Goal: Transaction & Acquisition: Purchase product/service

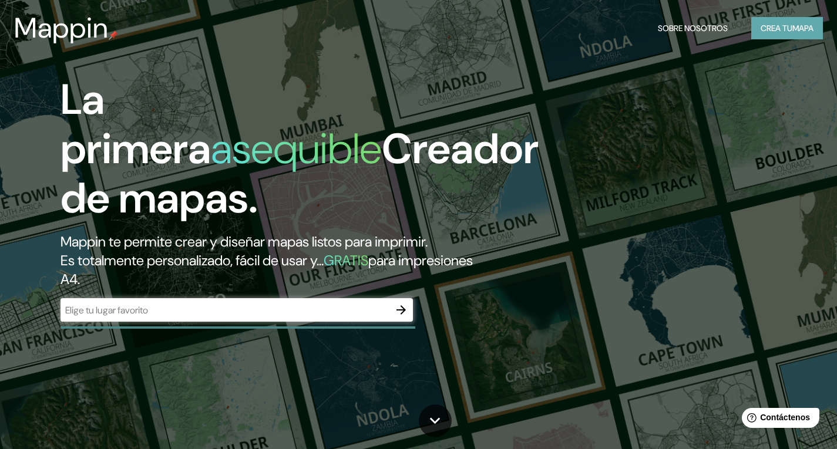
click at [780, 31] on font "Crea tu" at bounding box center [776, 28] width 32 height 11
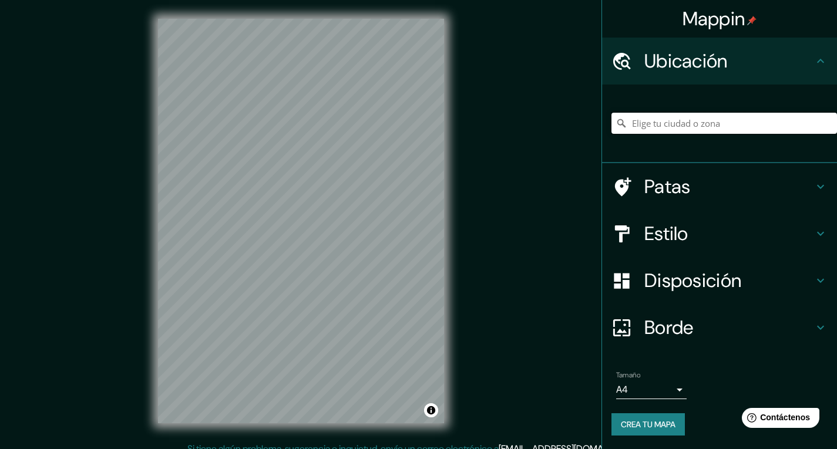
click at [712, 125] on input "Elige tu ciudad o zona" at bounding box center [723, 123] width 225 height 21
click at [708, 125] on input "Bogotá, Colombia" at bounding box center [723, 123] width 225 height 21
click at [698, 129] on input "Bogotá, Colombia" at bounding box center [723, 123] width 225 height 21
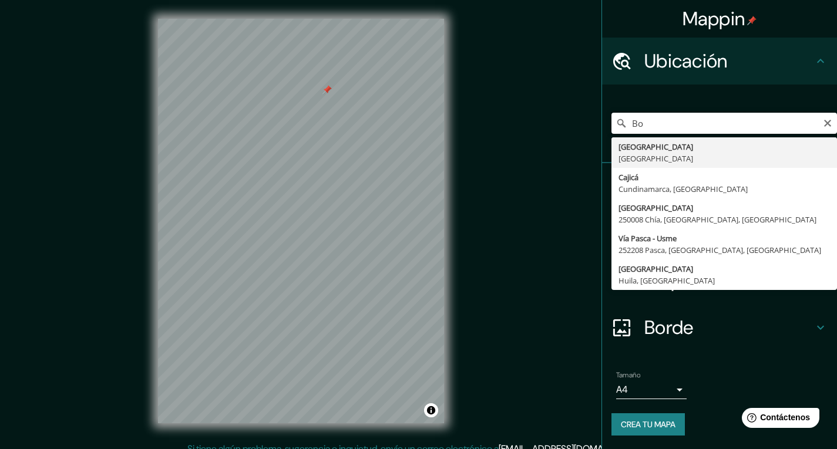
type input "B"
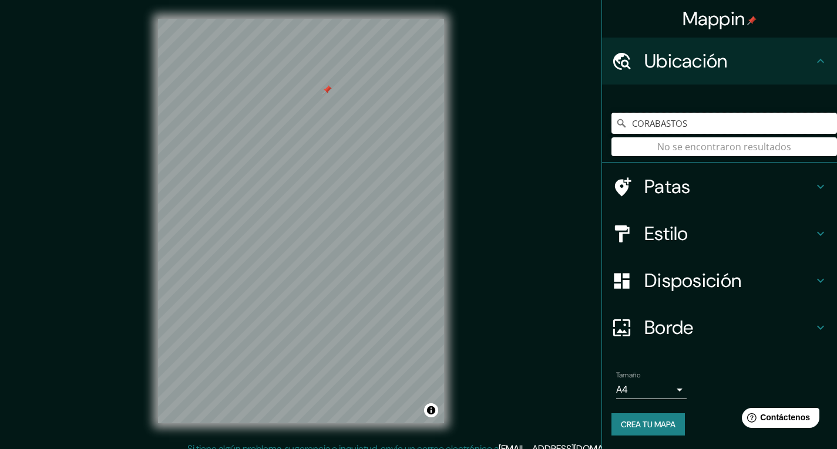
type input "CORABASTOS"
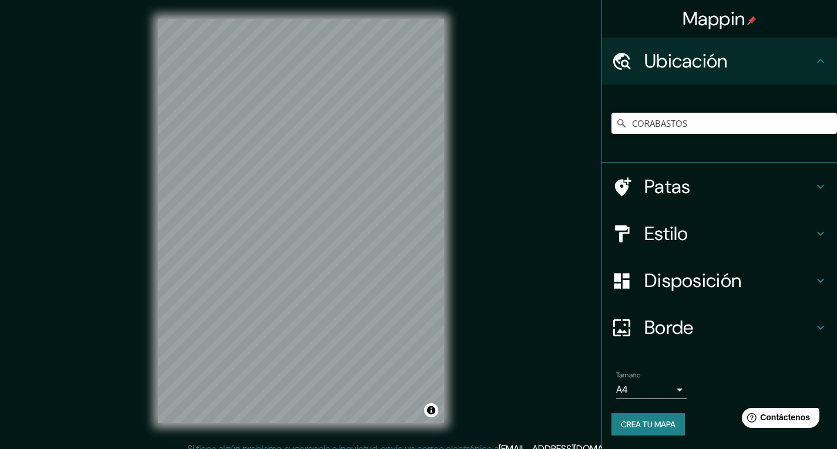
click at [806, 221] on div "Estilo" at bounding box center [719, 233] width 235 height 47
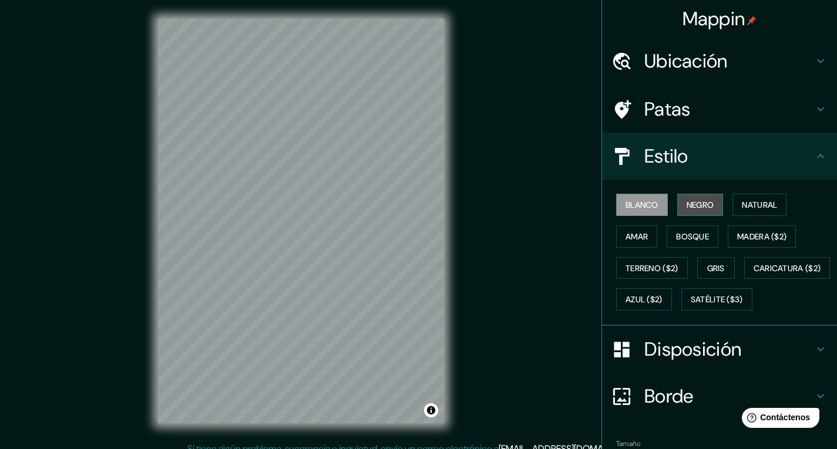
click at [696, 203] on font "Negro" at bounding box center [700, 205] width 28 height 11
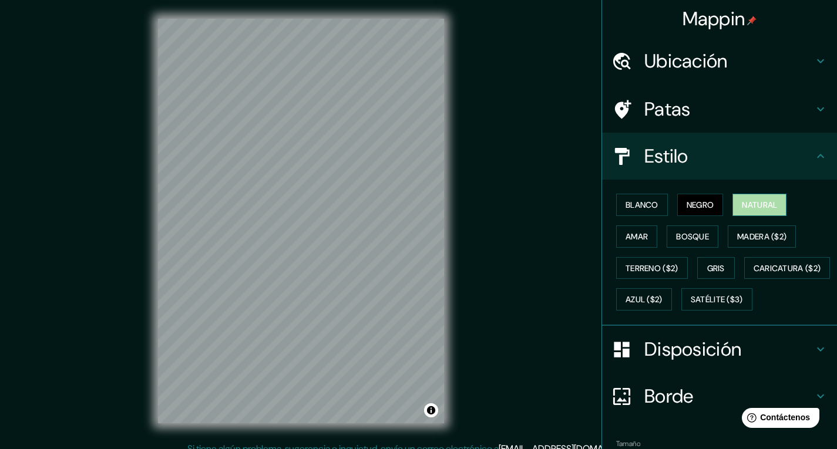
click at [769, 197] on button "Natural" at bounding box center [759, 205] width 54 height 22
click at [629, 239] on font "Amar" at bounding box center [636, 236] width 22 height 11
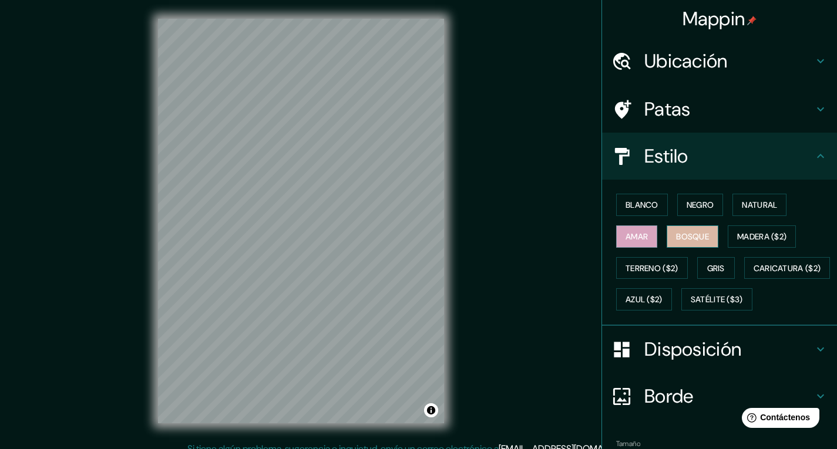
click at [676, 237] on font "Bosque" at bounding box center [692, 236] width 33 height 11
click at [752, 227] on button "Madera ($2)" at bounding box center [762, 236] width 68 height 22
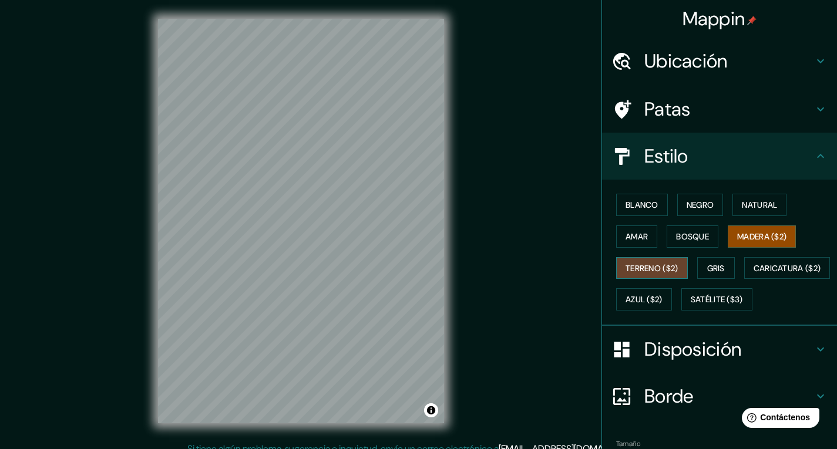
click at [653, 267] on font "Terreno ($2)" at bounding box center [651, 268] width 53 height 11
click at [718, 263] on font "Gris" at bounding box center [716, 268] width 18 height 11
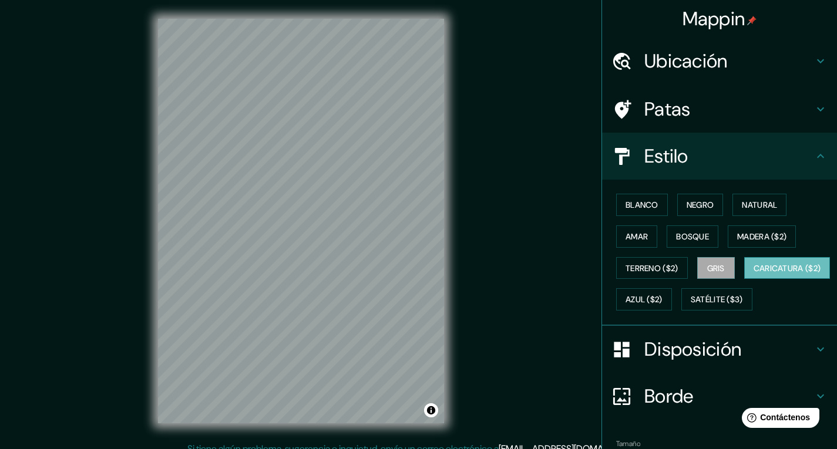
click at [753, 274] on font "Caricatura ($2)" at bounding box center [787, 268] width 68 height 11
click at [662, 305] on font "Azul ($2)" at bounding box center [643, 299] width 37 height 15
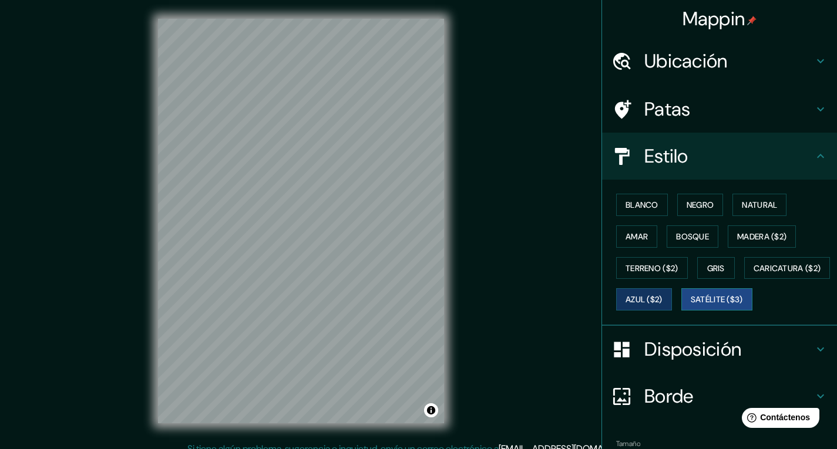
click at [691, 305] on font "Satélite ($3)" at bounding box center [717, 300] width 52 height 11
click at [625, 209] on font "Blanco" at bounding box center [641, 205] width 33 height 11
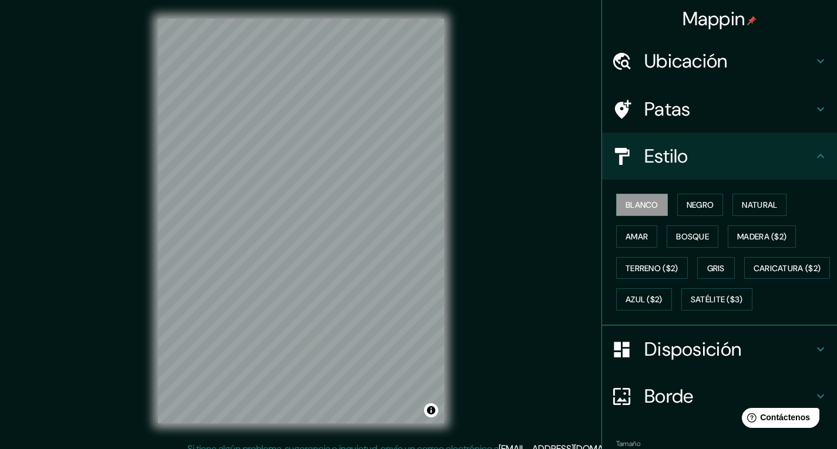
click at [797, 361] on h4 "Disposición" at bounding box center [728, 349] width 169 height 23
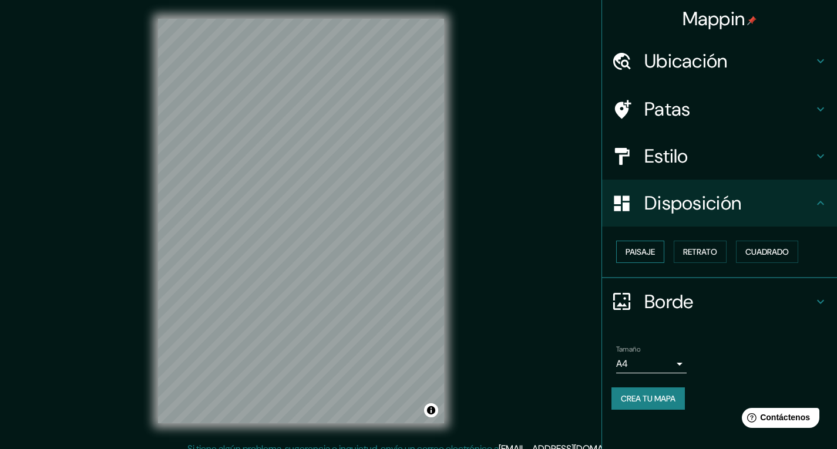
click at [651, 253] on font "Paisaje" at bounding box center [639, 252] width 29 height 11
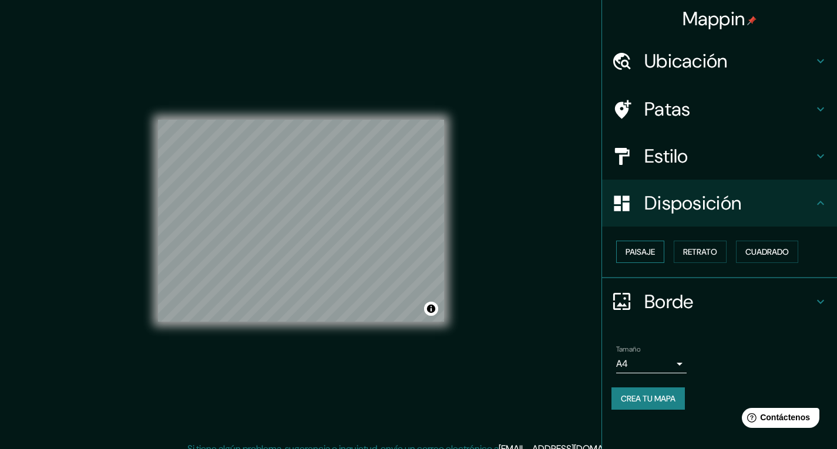
click at [652, 257] on font "Paisaje" at bounding box center [639, 252] width 29 height 11
click at [712, 246] on font "Retrato" at bounding box center [700, 251] width 34 height 15
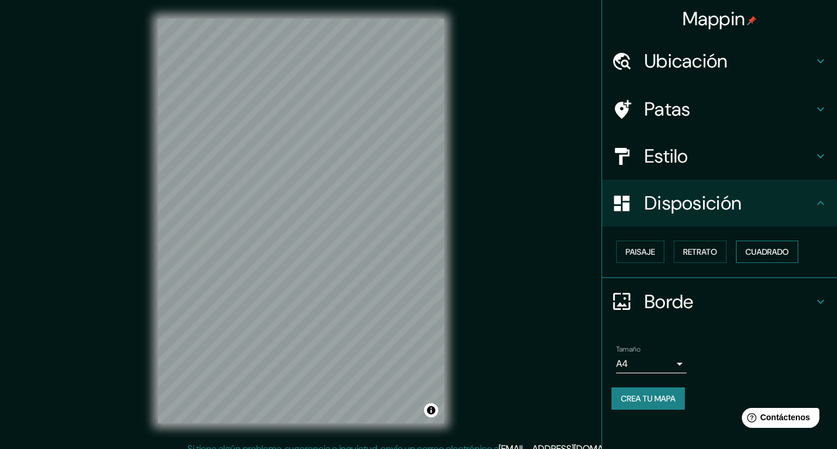
click at [770, 244] on button "Cuadrado" at bounding box center [767, 252] width 62 height 22
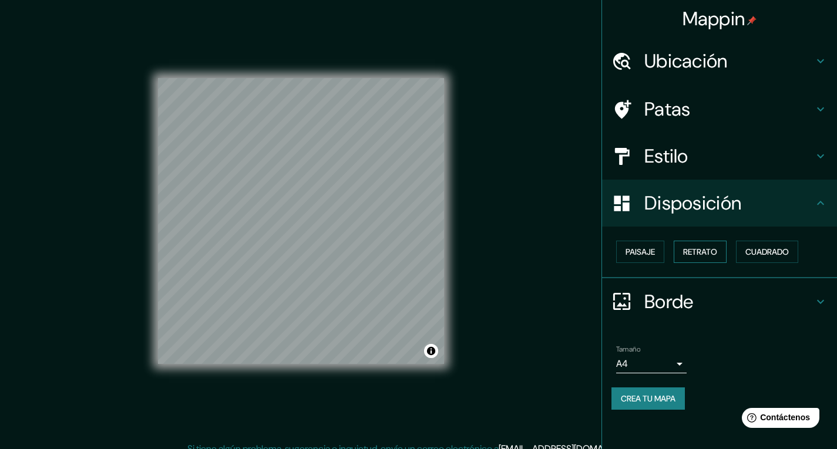
click at [712, 251] on font "Retrato" at bounding box center [700, 252] width 34 height 11
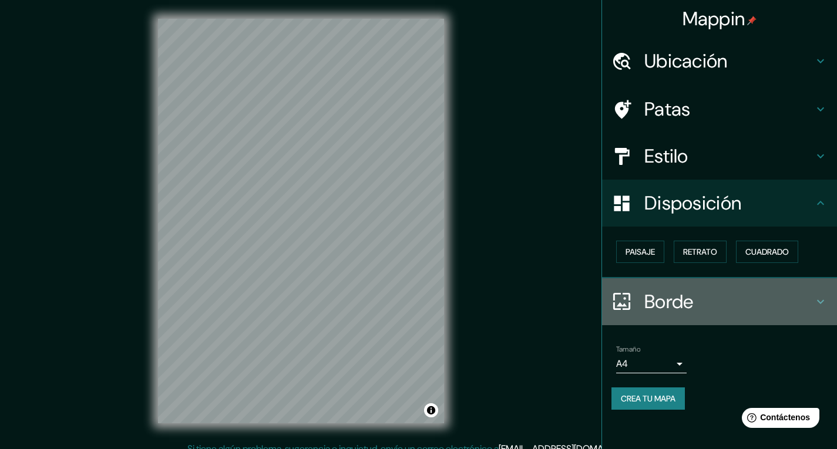
click at [674, 301] on font "Borde" at bounding box center [668, 301] width 49 height 25
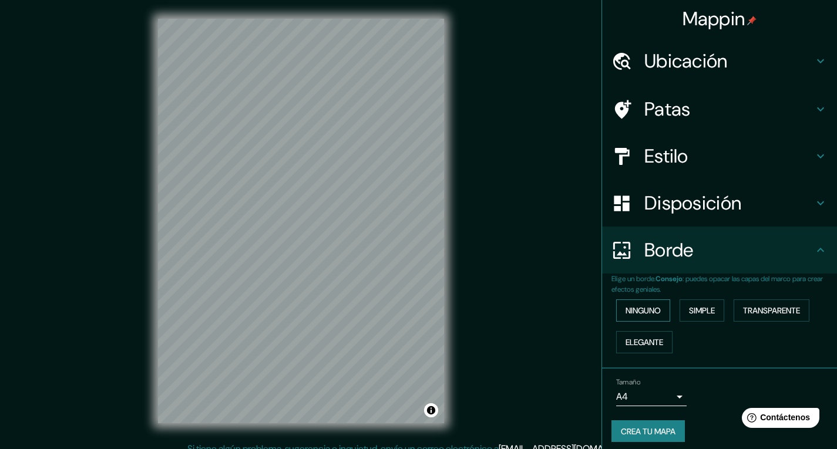
click at [646, 312] on font "Ninguno" at bounding box center [642, 310] width 35 height 11
click at [689, 311] on font "Simple" at bounding box center [702, 310] width 26 height 11
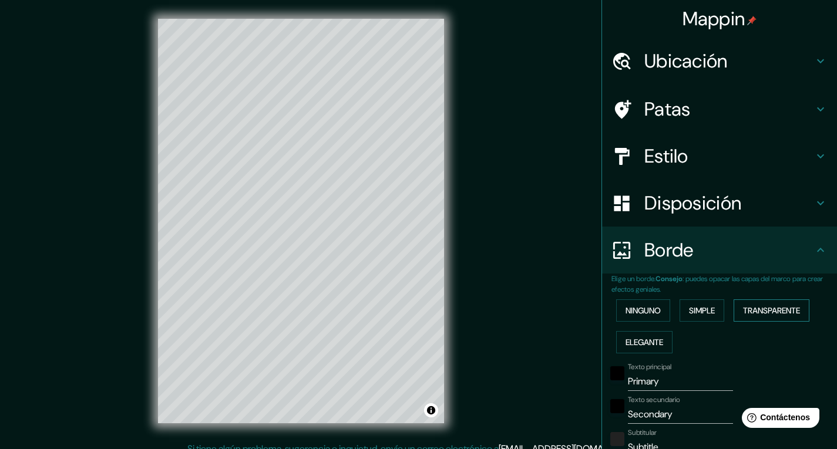
click at [761, 309] on font "Transparente" at bounding box center [771, 310] width 57 height 11
click at [647, 342] on font "Elegante" at bounding box center [644, 342] width 38 height 11
click at [632, 314] on font "Ninguno" at bounding box center [642, 310] width 35 height 11
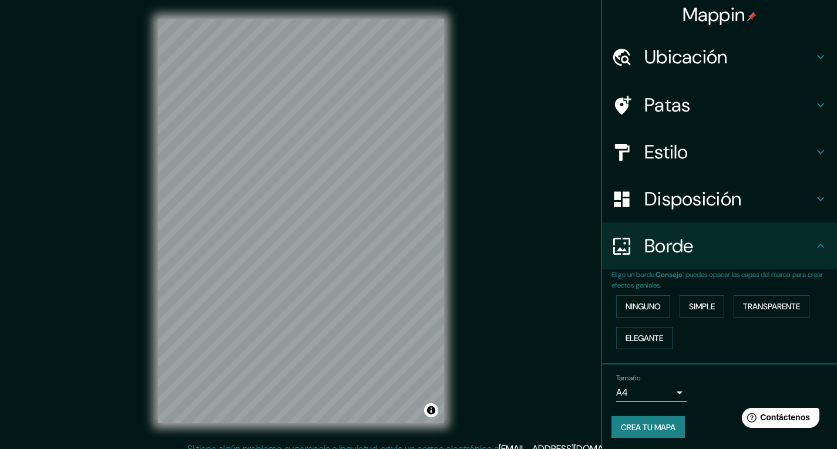
scroll to position [7, 0]
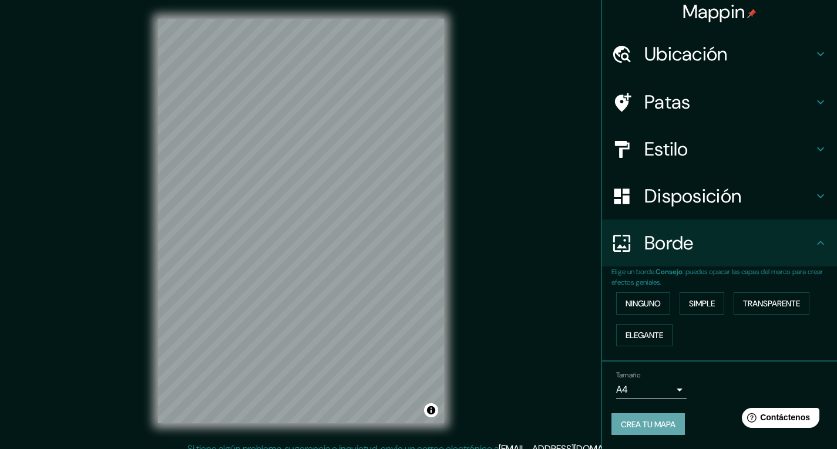
click at [641, 419] on font "Crea tu mapa" at bounding box center [648, 424] width 55 height 11
click at [813, 96] on icon at bounding box center [820, 102] width 14 height 14
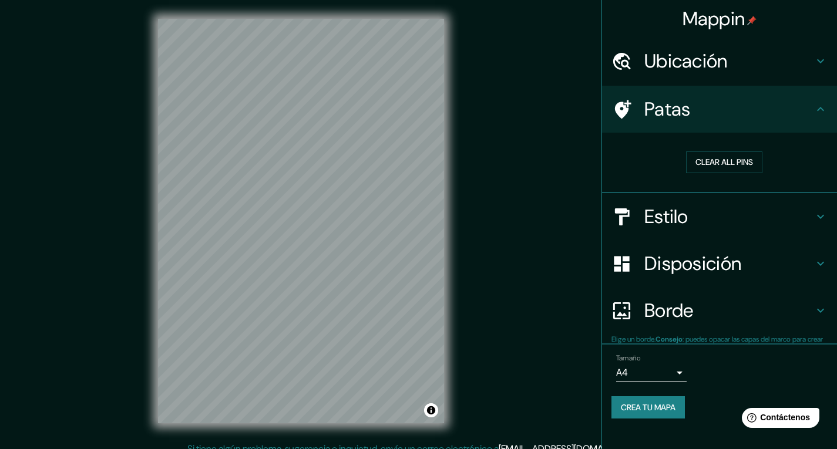
scroll to position [0, 0]
click at [746, 163] on font "Borrar todos los pines" at bounding box center [724, 162] width 99 height 11
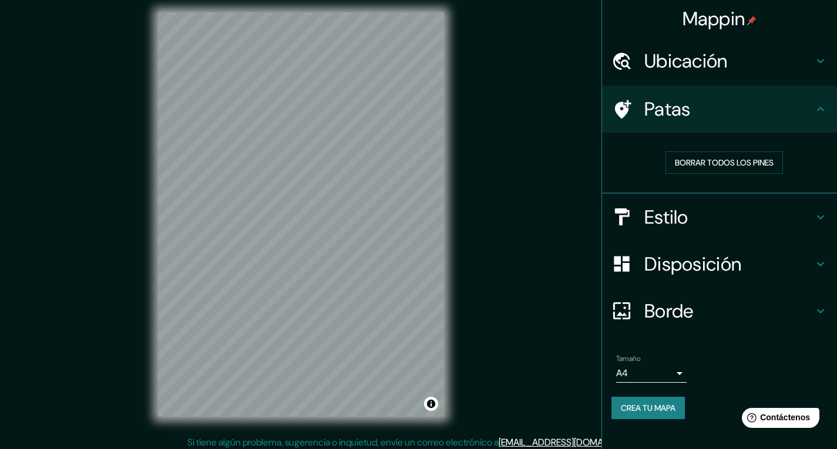
scroll to position [11, 0]
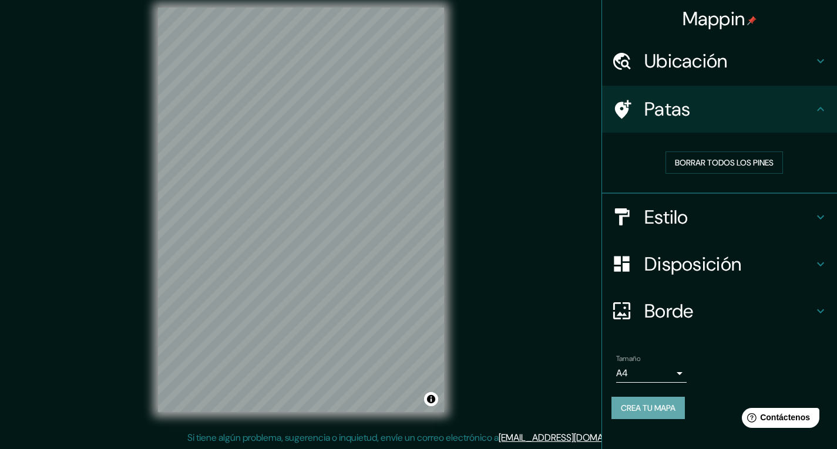
click at [671, 410] on font "Crea tu mapa" at bounding box center [648, 408] width 55 height 11
click at [647, 412] on font "Crea tu mapa" at bounding box center [648, 408] width 55 height 11
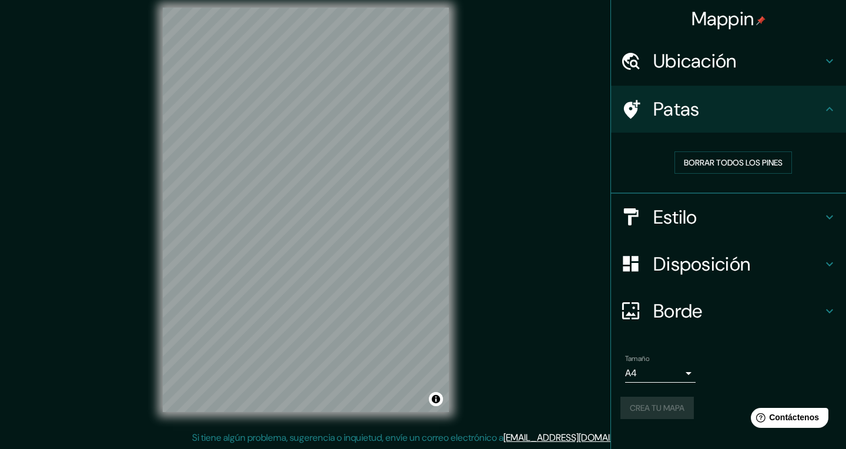
click at [677, 372] on body "Mappin Ubicación CORABASTOS No se encontraron resultados Patas Borrar todos los…" at bounding box center [423, 213] width 846 height 449
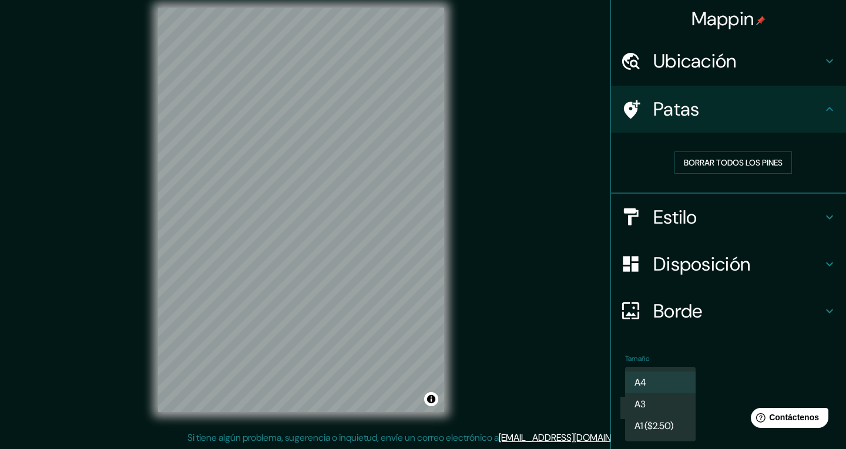
click at [671, 401] on li "A3" at bounding box center [660, 404] width 70 height 22
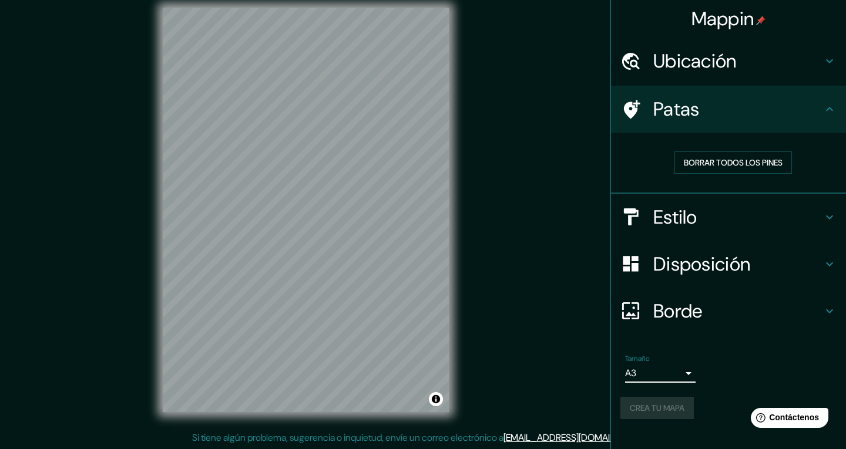
click at [670, 373] on body "Mappin Ubicación CORABASTOS No se encontraron resultados Patas Borrar todos los…" at bounding box center [423, 213] width 846 height 449
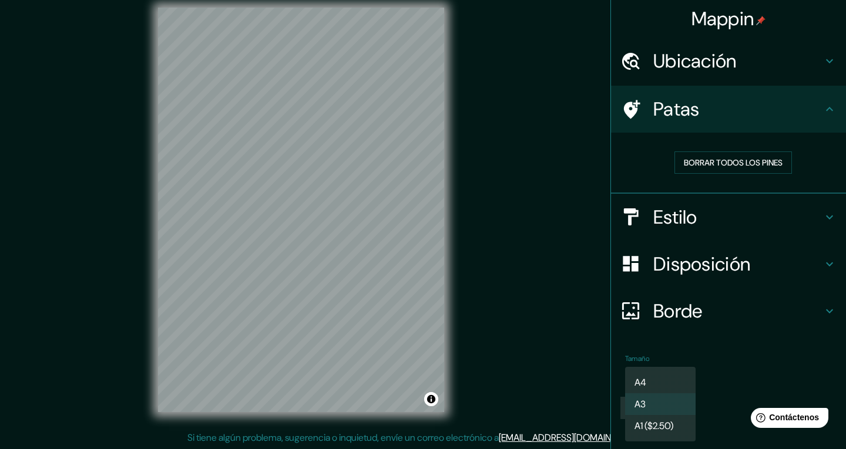
click at [666, 382] on li "A4" at bounding box center [660, 383] width 70 height 22
type input "single"
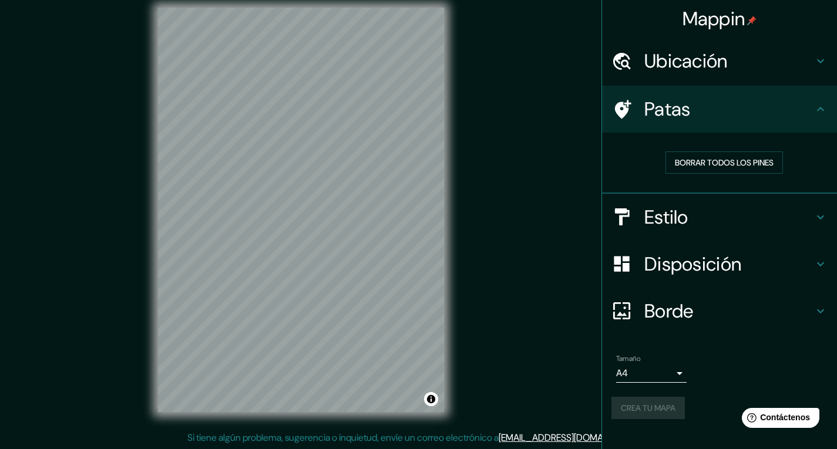
click at [654, 403] on div "Crea tu mapa" at bounding box center [719, 408] width 216 height 22
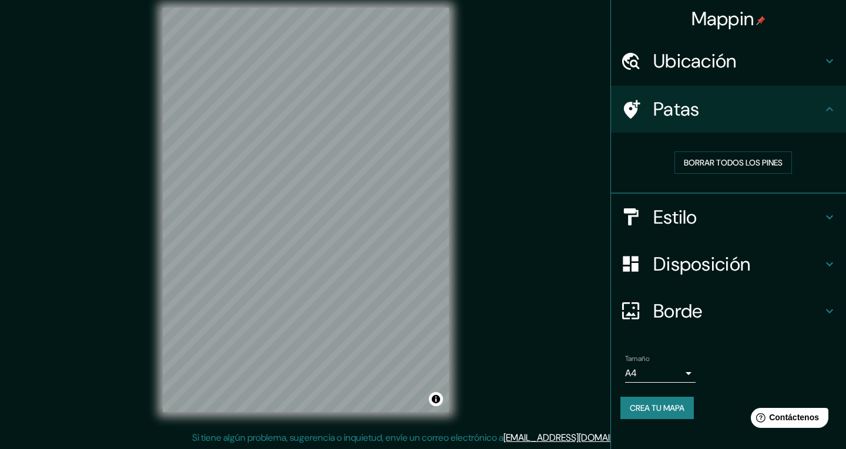
click at [669, 371] on body "Mappin Ubicación CORABASTOS No se encontraron resultados Patas Borrar todos los…" at bounding box center [423, 213] width 846 height 449
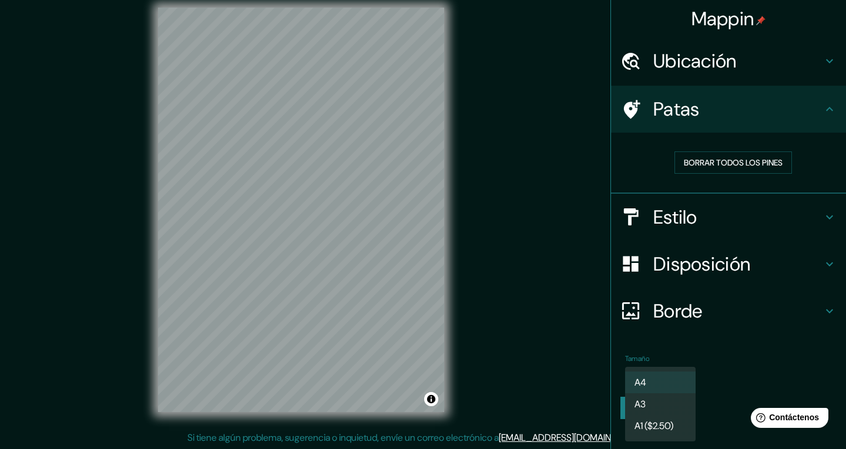
click at [685, 335] on div at bounding box center [423, 224] width 846 height 449
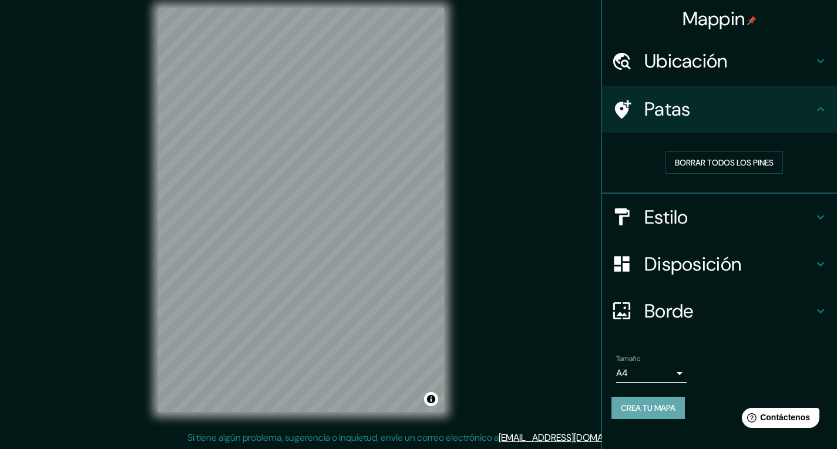
click at [665, 403] on font "Crea tu mapa" at bounding box center [648, 408] width 55 height 11
click at [665, 403] on div "Crea tu mapa" at bounding box center [719, 408] width 216 height 22
click at [664, 403] on div "Crea tu mapa" at bounding box center [719, 408] width 216 height 22
click at [665, 403] on div "Crea tu mapa" at bounding box center [719, 408] width 216 height 22
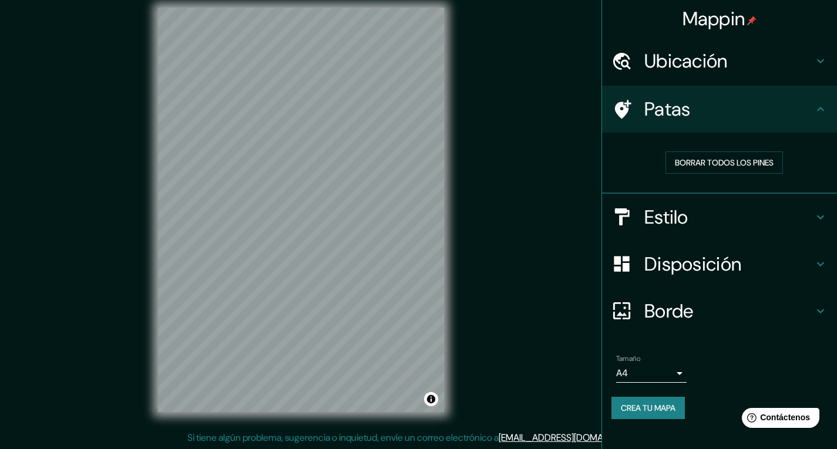
click at [664, 406] on font "Crea tu mapa" at bounding box center [648, 408] width 55 height 11
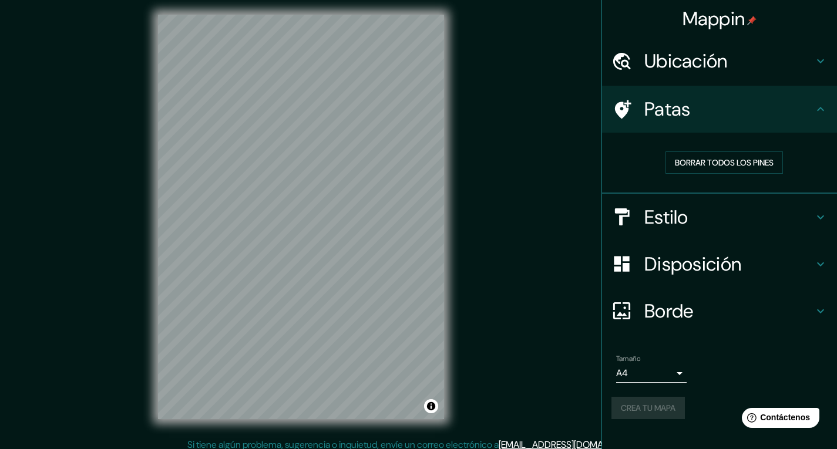
scroll to position [0, 0]
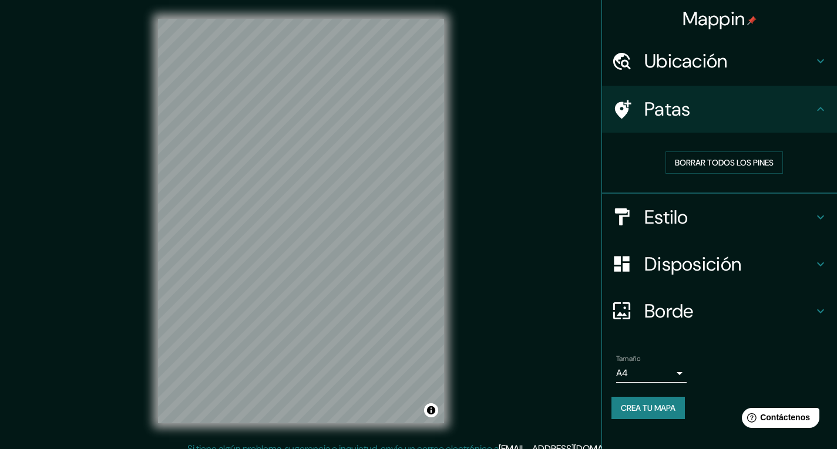
click at [648, 403] on font "Crea tu mapa" at bounding box center [648, 408] width 55 height 11
click at [821, 55] on icon at bounding box center [820, 61] width 14 height 14
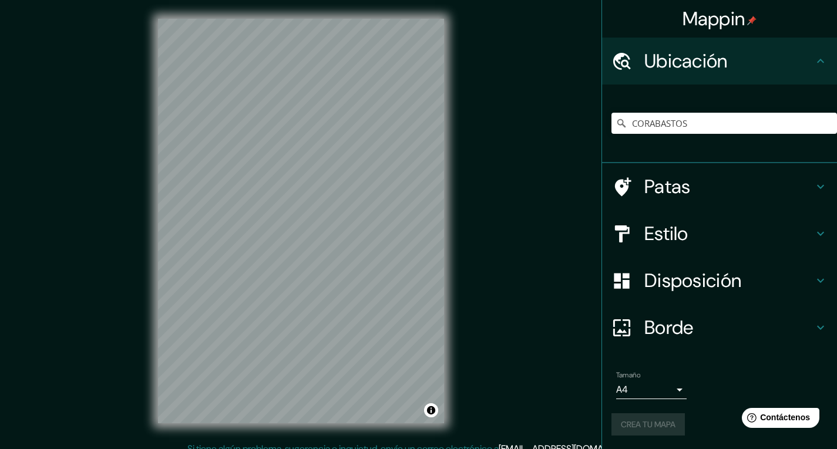
click at [814, 331] on icon at bounding box center [820, 328] width 14 height 14
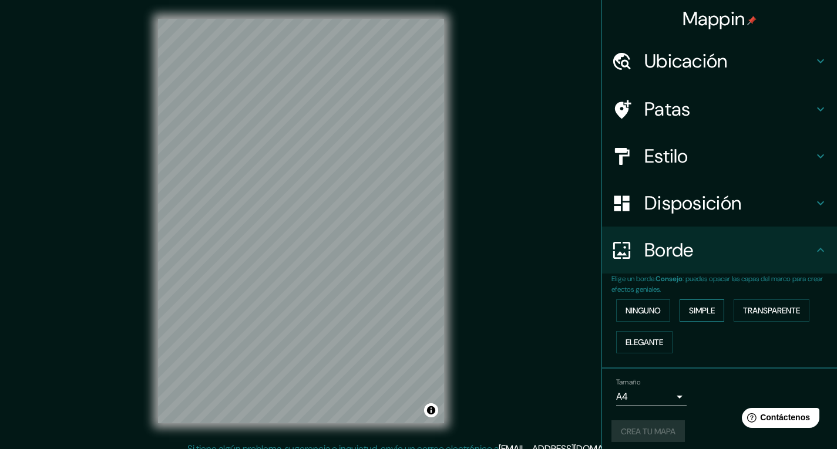
click at [715, 302] on button "Simple" at bounding box center [701, 310] width 45 height 22
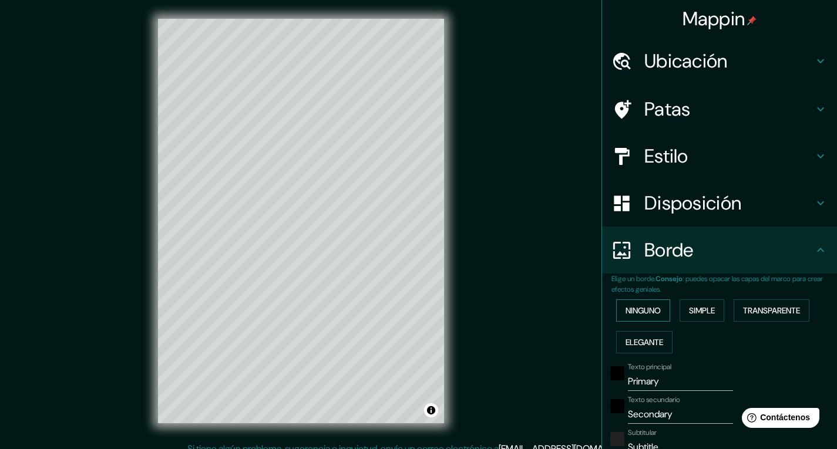
click at [642, 299] on button "Ninguno" at bounding box center [643, 310] width 54 height 22
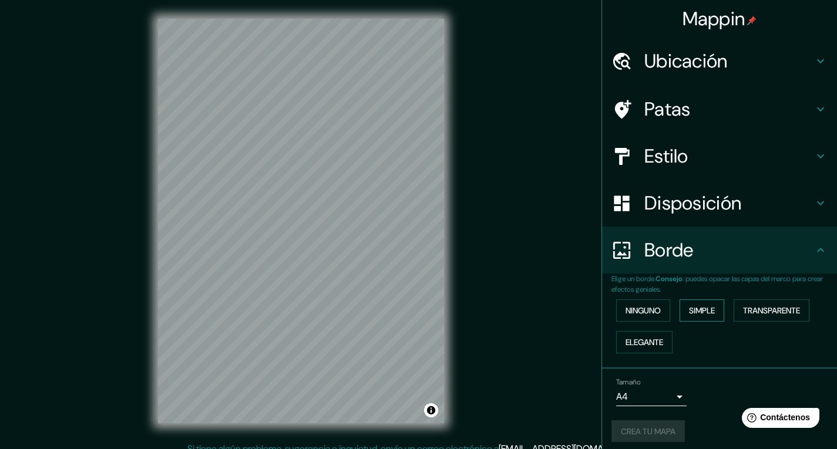
click at [679, 314] on button "Simple" at bounding box center [701, 310] width 45 height 22
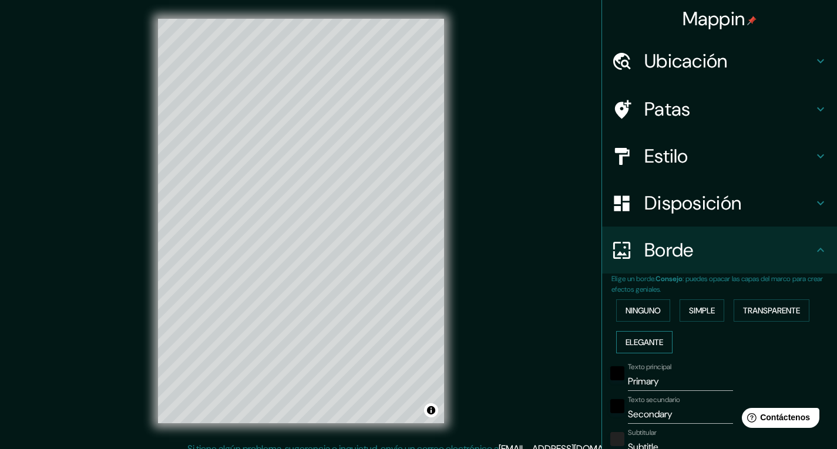
click at [633, 342] on font "Elegante" at bounding box center [644, 342] width 38 height 11
click at [629, 318] on font "Ninguno" at bounding box center [642, 310] width 35 height 15
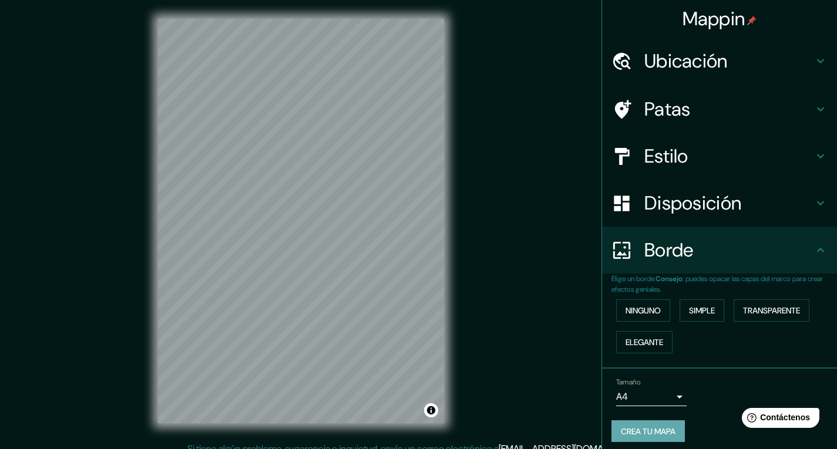
click at [654, 430] on font "Crea tu mapa" at bounding box center [648, 431] width 55 height 11
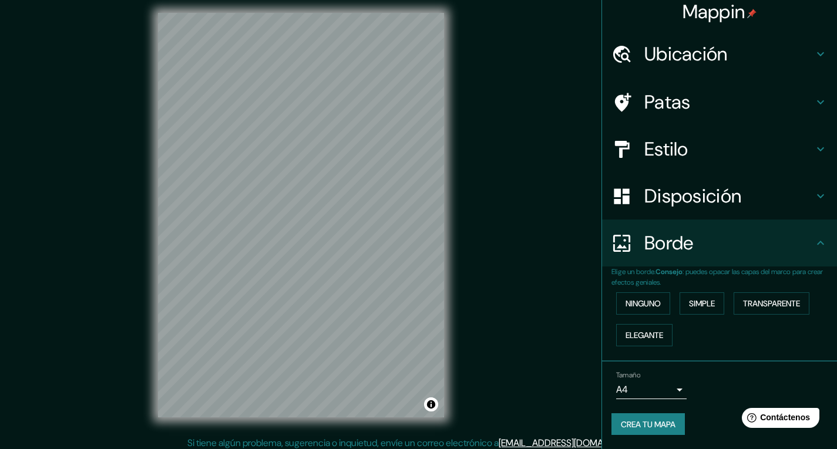
scroll to position [11, 0]
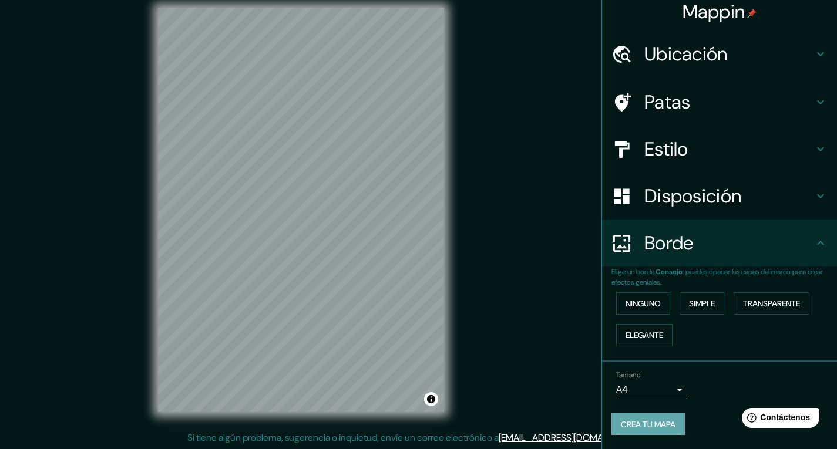
click at [664, 419] on font "Crea tu mapa" at bounding box center [648, 424] width 55 height 11
click at [658, 415] on button "Crea tu mapa" at bounding box center [647, 424] width 73 height 22
drag, startPoint x: 151, startPoint y: 197, endPoint x: 645, endPoint y: 426, distance: 545.1
click at [645, 426] on font "Crea tu mapa" at bounding box center [648, 424] width 55 height 11
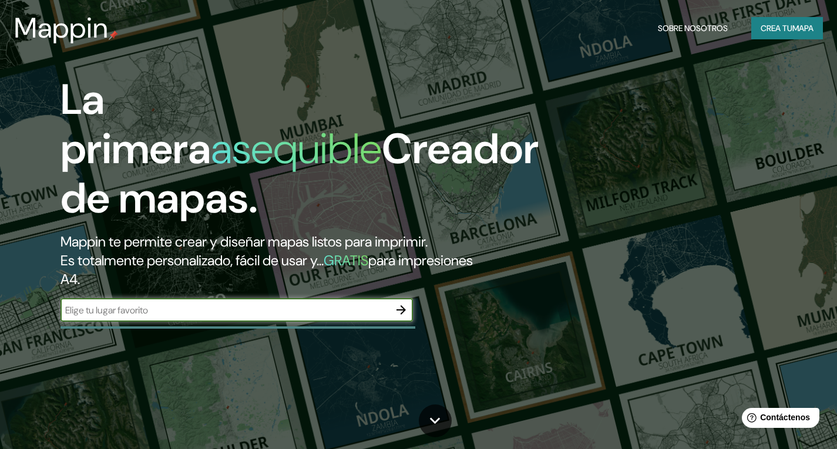
click at [775, 25] on font "Crea tu" at bounding box center [776, 28] width 32 height 11
click at [171, 314] on input "text" at bounding box center [224, 311] width 329 height 14
type input "colombia"
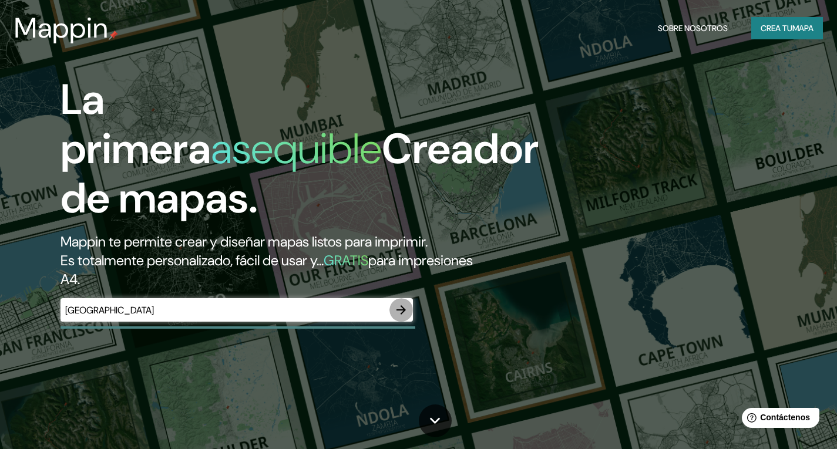
click at [401, 311] on icon "button" at bounding box center [401, 310] width 14 height 14
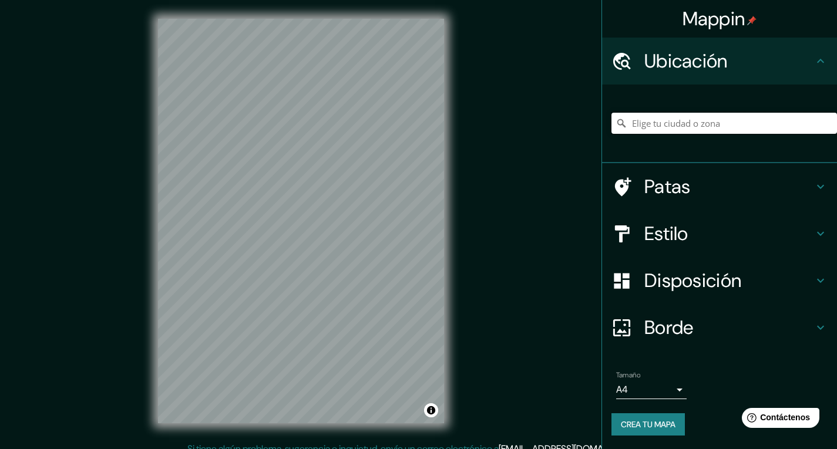
click at [648, 124] on input "Elige tu ciudad o zona" at bounding box center [723, 123] width 225 height 21
click at [809, 123] on input "Bernal Heights, San Francisco, California, Estados Unidos" at bounding box center [723, 123] width 225 height 21
type input "Bernal Heights, San Francisco, California, Estados Unidos"
click at [824, 124] on icon "Claro" at bounding box center [827, 123] width 7 height 7
click at [704, 126] on input "Elige tu ciudad o zona" at bounding box center [723, 123] width 225 height 21
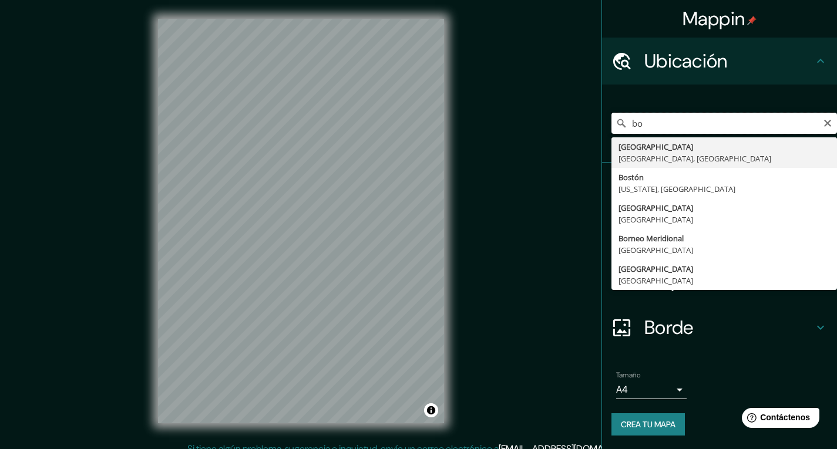
type input "b"
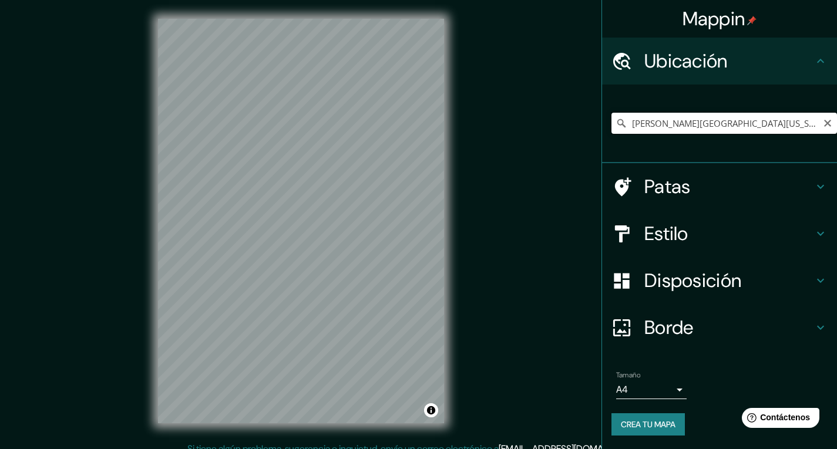
click at [812, 128] on input "Kennedy Drive, Magnolia, Arkansas 71753, Estados Unidos" at bounding box center [723, 123] width 225 height 21
type input "Kennedy Drive, Magnolia, Arkansas 71753, Estados Unidos"
click at [823, 122] on icon "Claro" at bounding box center [827, 123] width 9 height 9
type input "Bogotá, Colombia"
